Goal: Find specific page/section: Find specific page/section

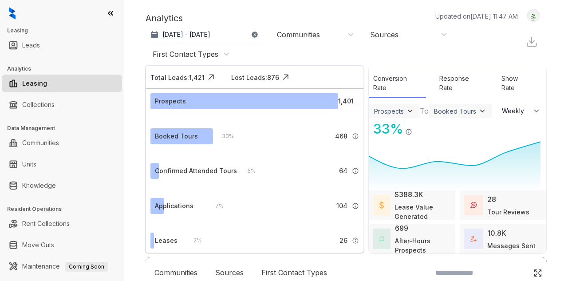
select select "******"
click at [297, 36] on div "Communities" at bounding box center [298, 35] width 43 height 10
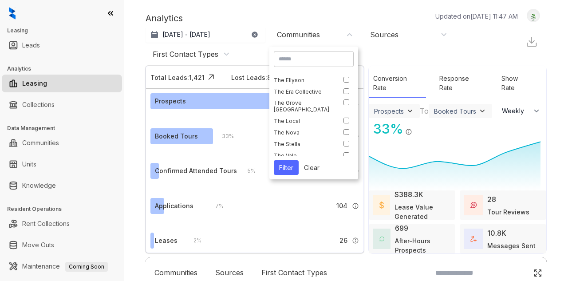
scroll to position [76, 0]
click at [285, 166] on button "Filter" at bounding box center [286, 167] width 25 height 15
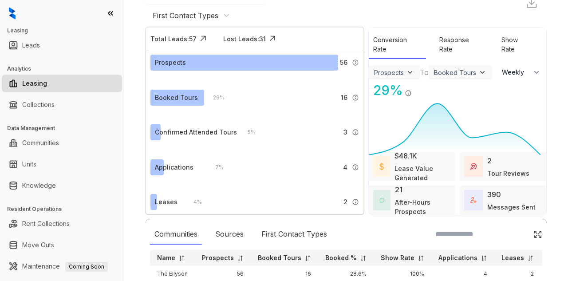
scroll to position [0, 0]
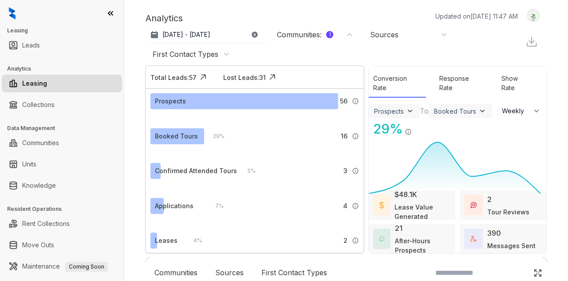
click at [112, 11] on icon at bounding box center [110, 13] width 9 height 9
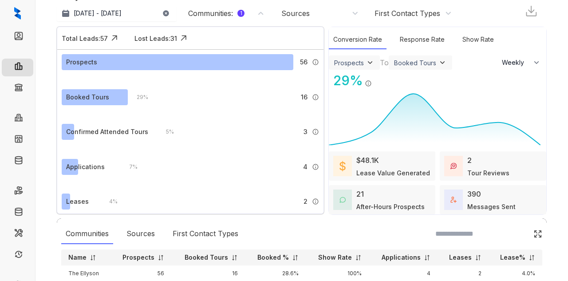
scroll to position [23, 0]
click at [467, 193] on div "390" at bounding box center [474, 193] width 14 height 11
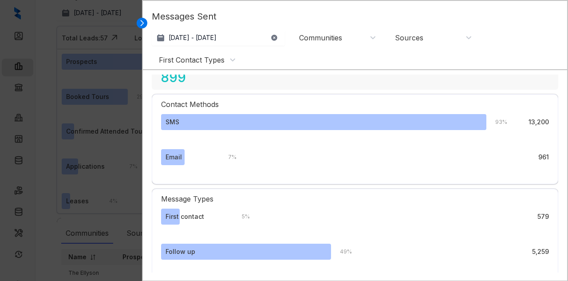
scroll to position [54, 0]
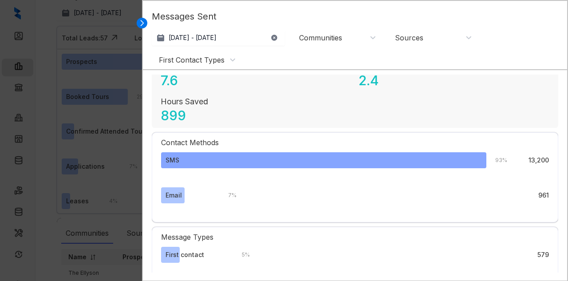
click at [236, 154] on div "SMS" at bounding box center [323, 160] width 325 height 16
click at [233, 158] on div "SMS" at bounding box center [323, 160] width 325 height 16
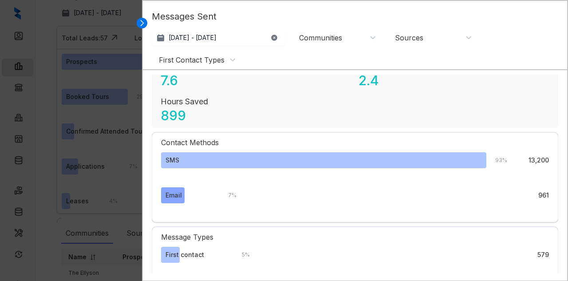
click at [170, 194] on div "Email" at bounding box center [174, 195] width 16 height 10
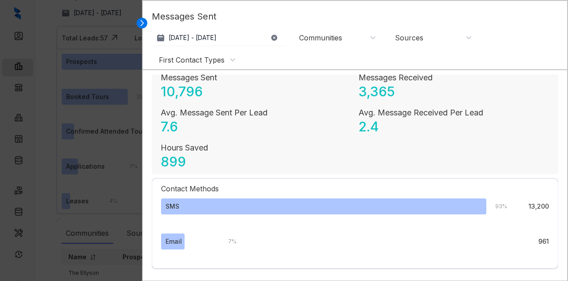
scroll to position [0, 0]
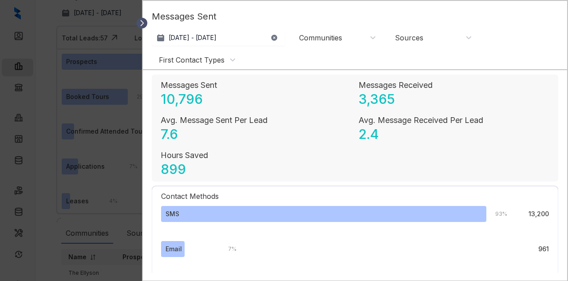
click at [140, 22] on icon at bounding box center [142, 23] width 9 height 9
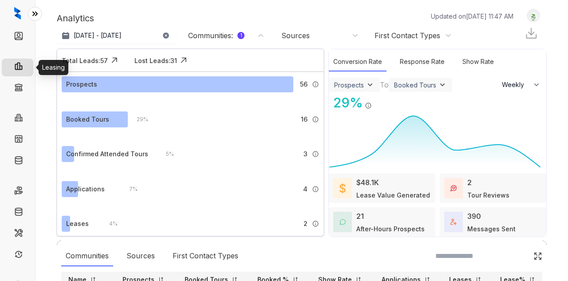
click at [28, 66] on link "Leasing" at bounding box center [40, 68] width 25 height 18
click at [37, 18] on icon at bounding box center [35, 13] width 9 height 9
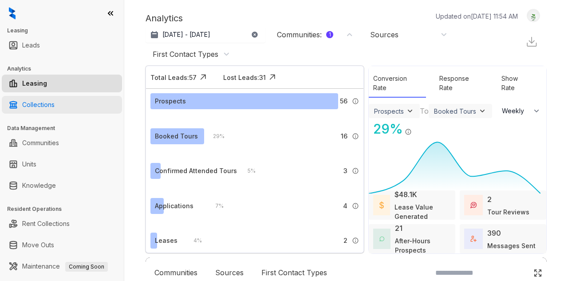
click at [40, 104] on link "Collections" at bounding box center [38, 105] width 32 height 18
